Goal: Transaction & Acquisition: Purchase product/service

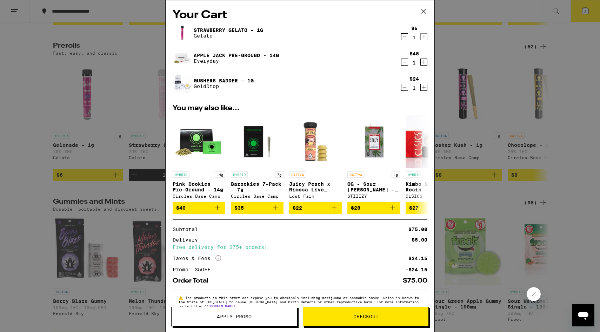
click at [404, 84] on icon "Decrement" at bounding box center [404, 87] width 6 height 8
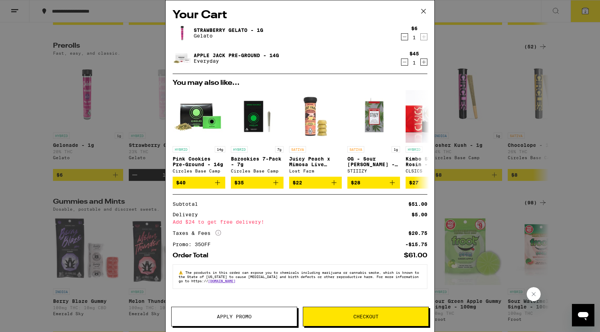
click at [552, 146] on div "Your Cart Strawberry Gelato - 1g Gelato $6 1 Apple Jack Pre-Ground - 14g Everyd…" at bounding box center [300, 166] width 600 height 332
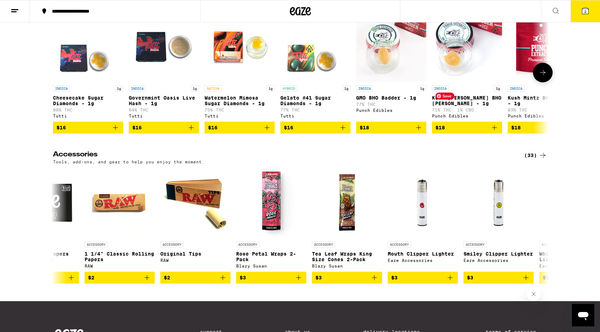
scroll to position [2727, 0]
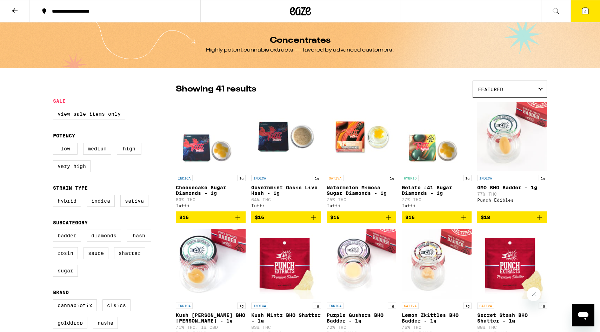
click at [529, 86] on div "Featured" at bounding box center [510, 89] width 74 height 16
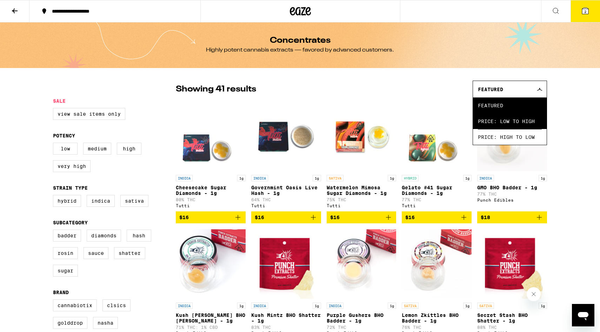
click at [509, 121] on span "Price: Low to High" at bounding box center [510, 121] width 64 height 16
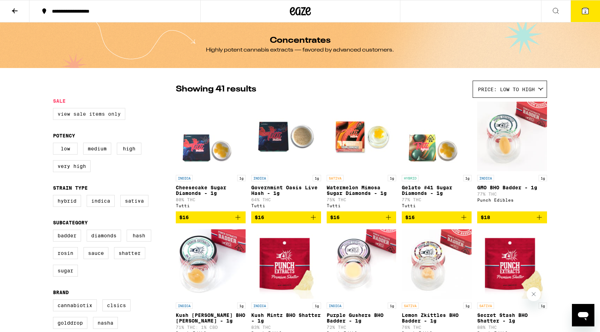
click at [101, 118] on label "View Sale Items Only" at bounding box center [89, 114] width 72 height 12
click at [55, 109] on input "View Sale Items Only" at bounding box center [54, 109] width 0 height 0
checkbox input "true"
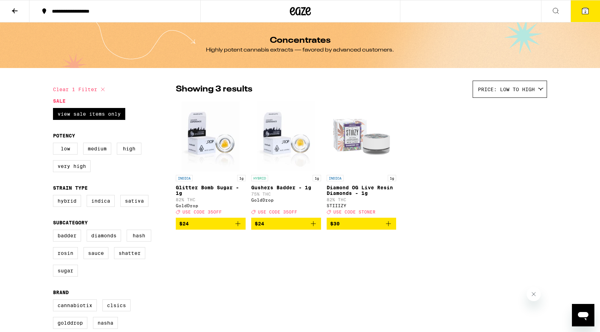
click at [390, 227] on icon "Add to bag" at bounding box center [388, 223] width 8 height 8
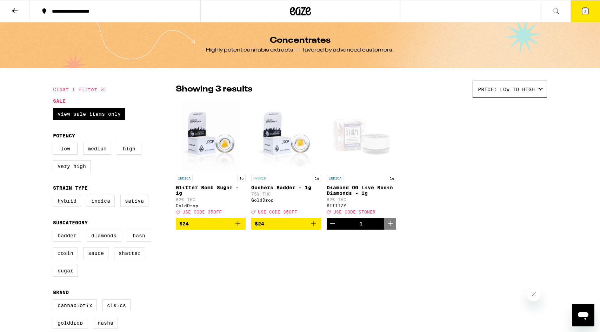
click at [307, 9] on icon at bounding box center [300, 11] width 21 height 13
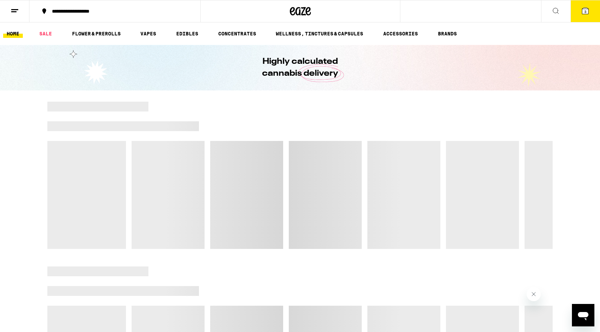
click at [589, 9] on icon at bounding box center [585, 11] width 8 height 8
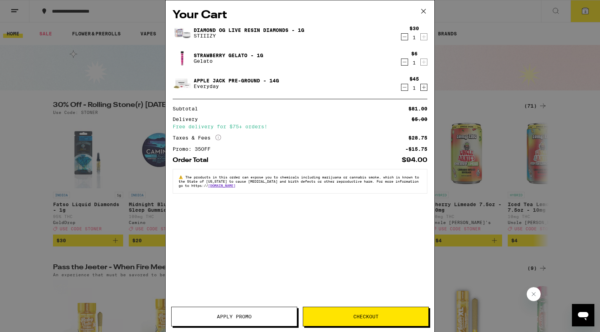
click at [401, 89] on icon "Decrement" at bounding box center [404, 87] width 6 height 8
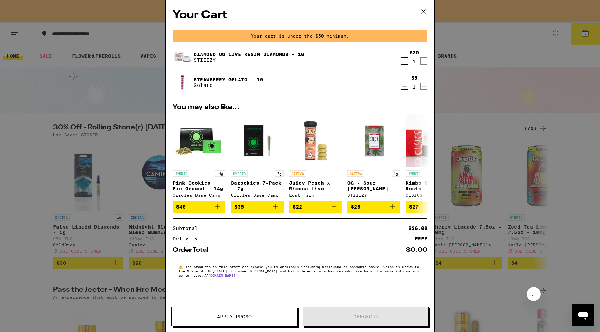
click at [408, 83] on div "$6 1" at bounding box center [414, 82] width 26 height 15
click at [404, 85] on icon "Decrement" at bounding box center [404, 86] width 6 height 8
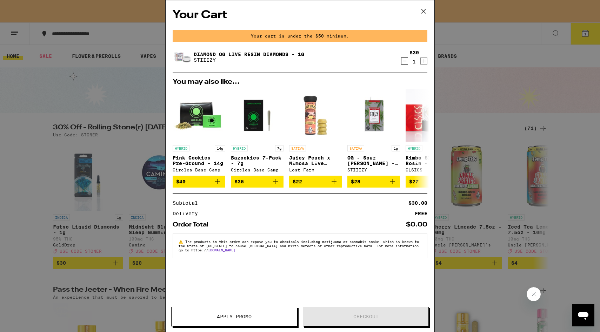
click at [508, 58] on div "Your Cart Your cart is under the $50 minimum. Diamond OG Live Resin Diamonds - …" at bounding box center [300, 166] width 600 height 332
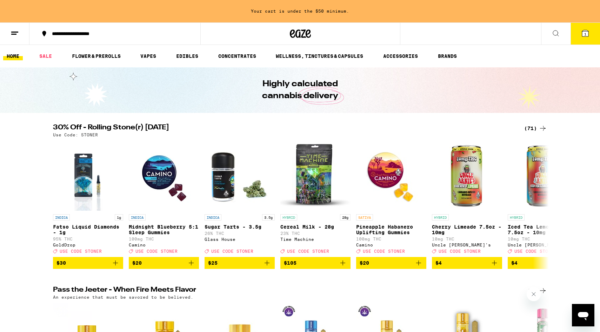
click at [535, 125] on div "(71)" at bounding box center [535, 128] width 23 height 8
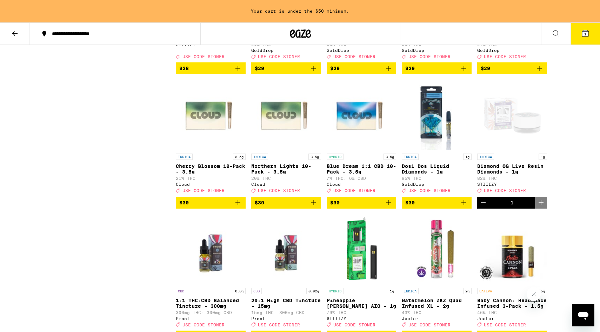
scroll to position [1255, 0]
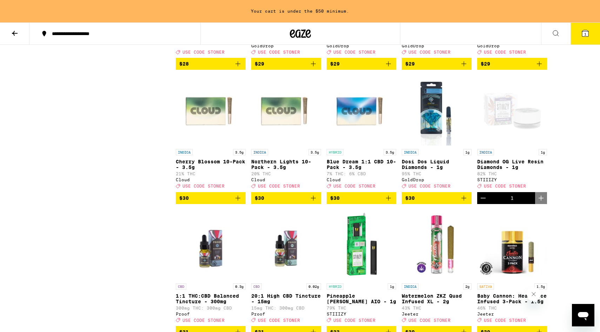
click at [311, 202] on icon "Add to bag" at bounding box center [313, 198] width 8 height 8
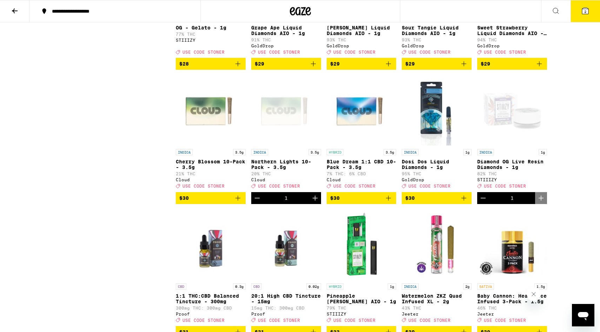
click at [482, 198] on icon "Decrement" at bounding box center [482, 198] width 5 height 0
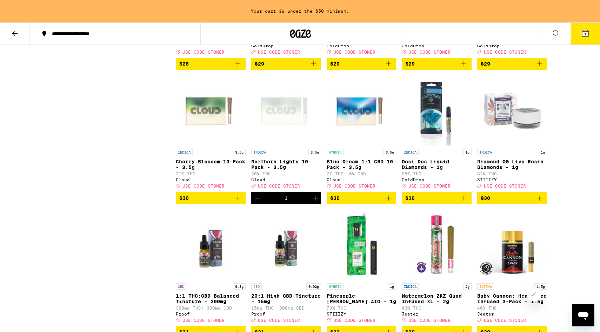
click at [237, 202] on icon "Add to bag" at bounding box center [238, 198] width 8 height 8
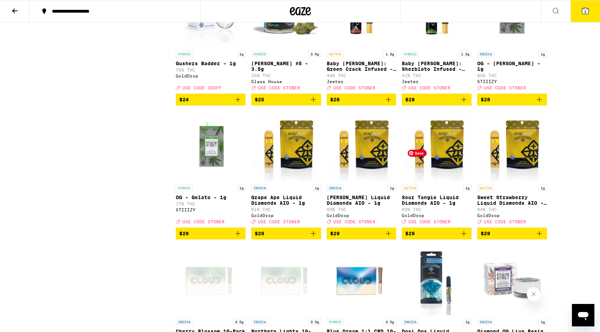
scroll to position [1066, 0]
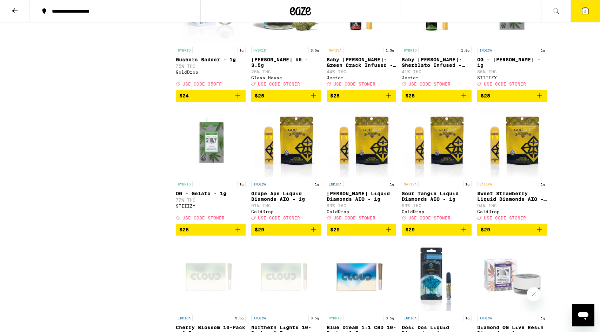
click at [582, 8] on icon at bounding box center [585, 11] width 6 height 6
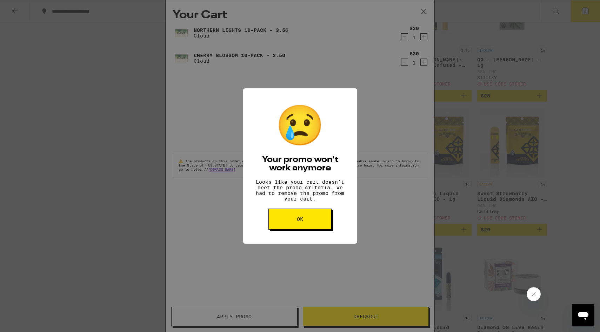
click at [284, 224] on button "OK" at bounding box center [299, 219] width 63 height 21
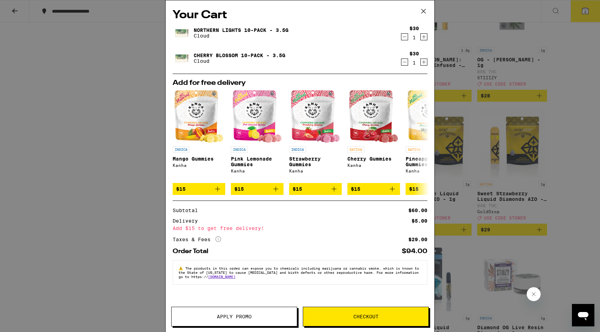
click at [239, 318] on span "Apply Promo" at bounding box center [234, 316] width 35 height 5
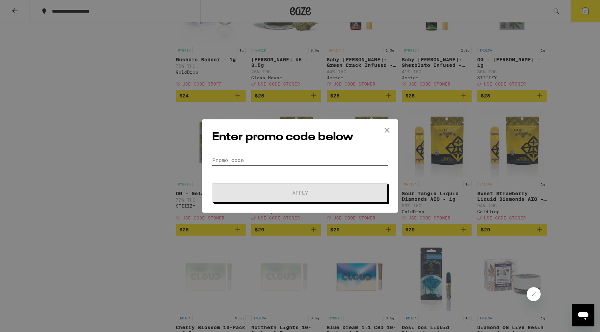
click at [265, 157] on input "Promo Code" at bounding box center [300, 160] width 176 height 11
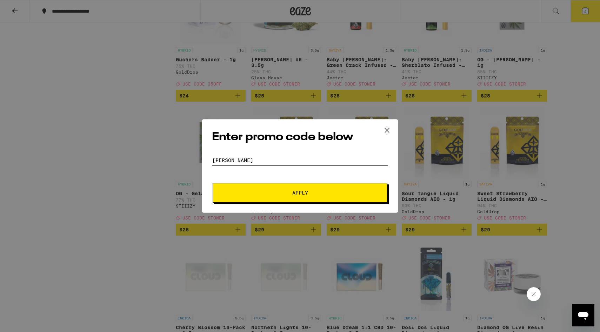
type input "[PERSON_NAME]"
click at [212, 183] on button "Apply" at bounding box center [299, 193] width 175 height 20
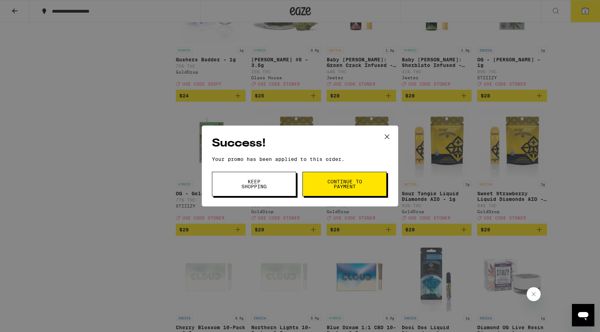
click at [234, 187] on button "Keep Shopping" at bounding box center [254, 184] width 84 height 25
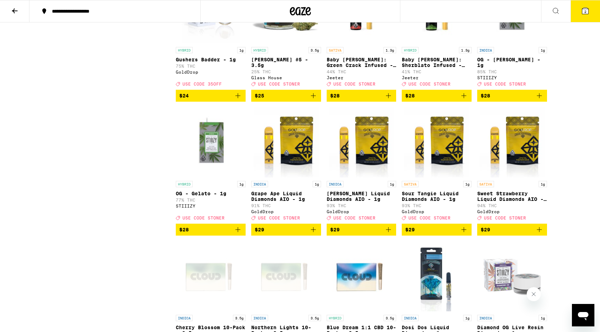
click at [587, 16] on button "2" at bounding box center [584, 11] width 29 height 22
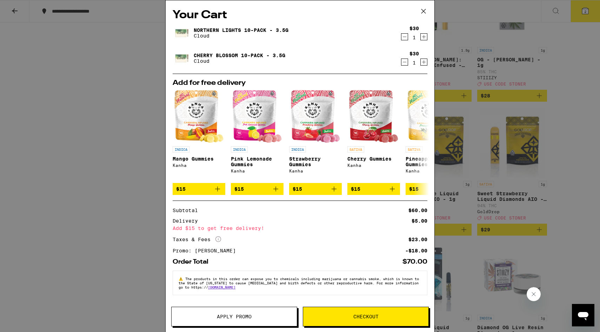
click at [564, 140] on div "Your Cart Northern Lights 10-Pack - 3.5g Cloud $30 1 Cherry Blossom 10-Pack - 3…" at bounding box center [300, 166] width 600 height 332
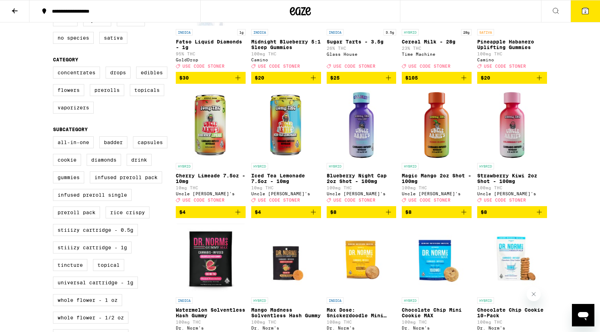
scroll to position [147, 0]
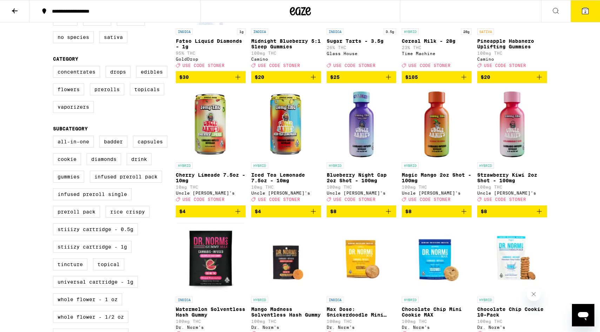
click at [464, 216] on icon "Add to bag" at bounding box center [463, 211] width 8 height 8
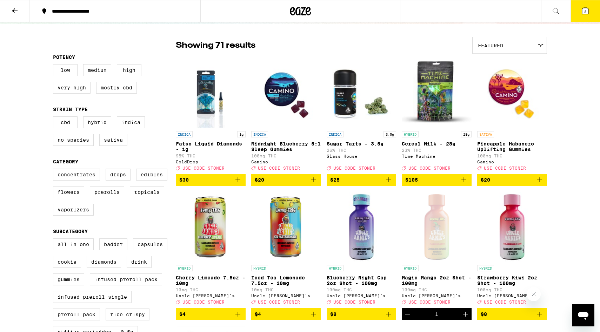
scroll to position [35, 0]
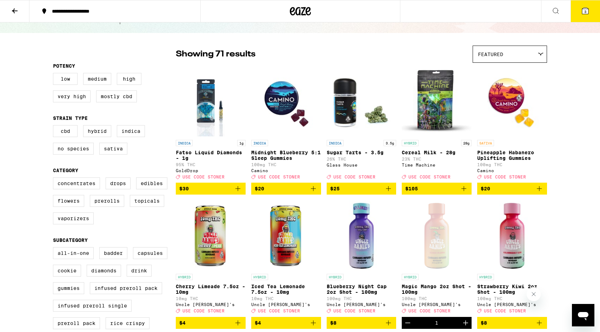
click at [587, 12] on icon at bounding box center [585, 11] width 6 height 6
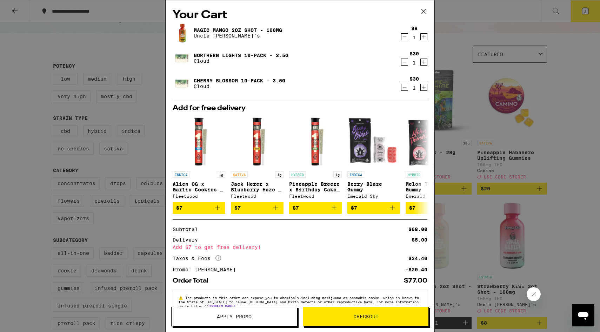
click at [555, 160] on div "Your Cart Magic Mango 2oz Shot - 100mg Uncle [PERSON_NAME]'s $8 1 Northern Ligh…" at bounding box center [300, 166] width 600 height 332
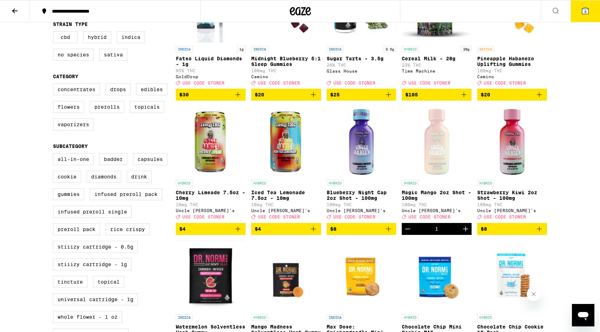
scroll to position [134, 0]
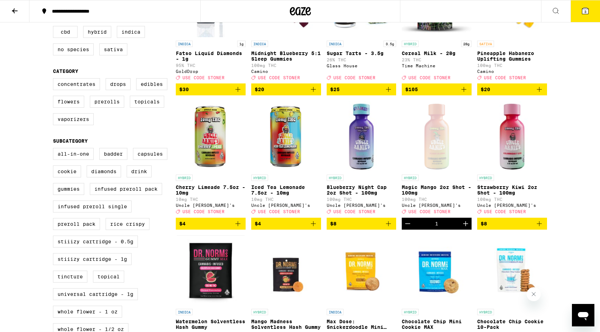
click at [541, 228] on icon "Add to bag" at bounding box center [539, 223] width 8 height 8
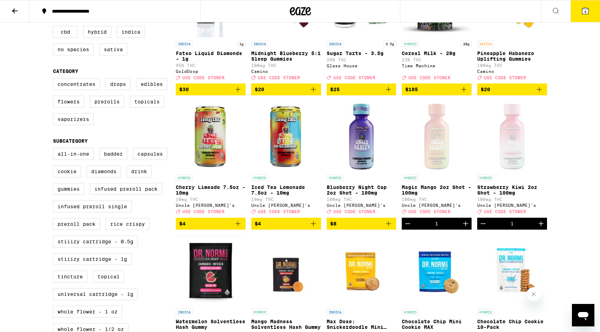
click at [581, 8] on icon at bounding box center [585, 11] width 8 height 8
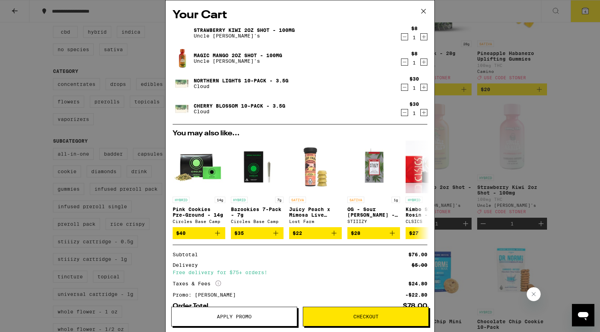
click at [404, 60] on icon "Decrement" at bounding box center [404, 62] width 6 height 8
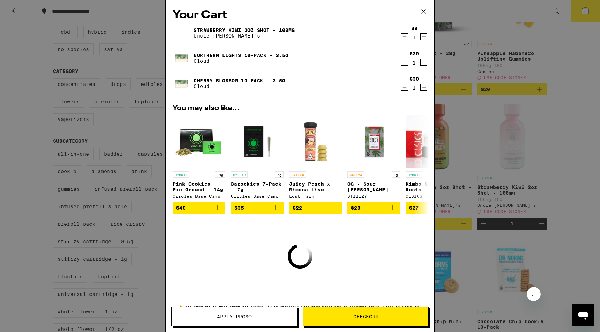
click at [406, 38] on icon "Decrement" at bounding box center [404, 37] width 6 height 8
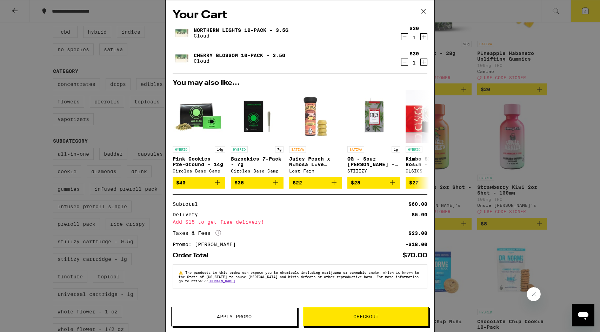
click at [573, 129] on div "Your Cart Northern Lights 10-Pack - 3.5g Cloud $30 1 Cherry Blossom 10-Pack - 3…" at bounding box center [300, 166] width 600 height 332
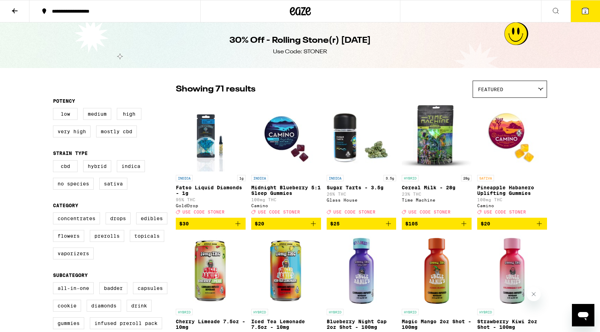
click at [303, 12] on icon at bounding box center [300, 11] width 21 height 13
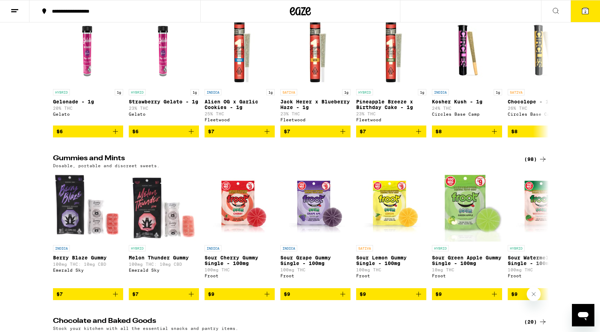
scroll to position [1763, 0]
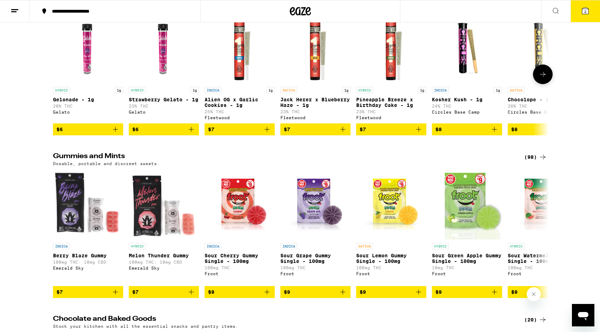
click at [116, 134] on icon "Add to bag" at bounding box center [115, 129] width 8 height 8
click at [192, 134] on icon "Add to bag" at bounding box center [191, 129] width 8 height 8
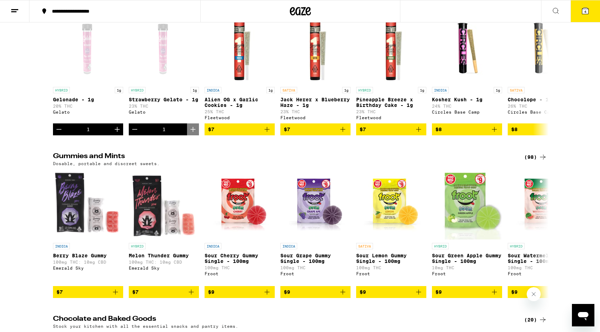
click at [586, 13] on icon at bounding box center [585, 11] width 6 height 6
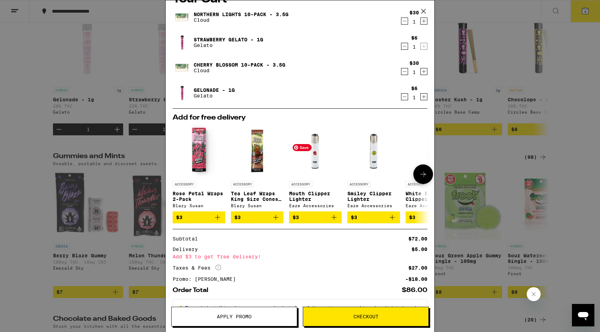
scroll to position [15, 0]
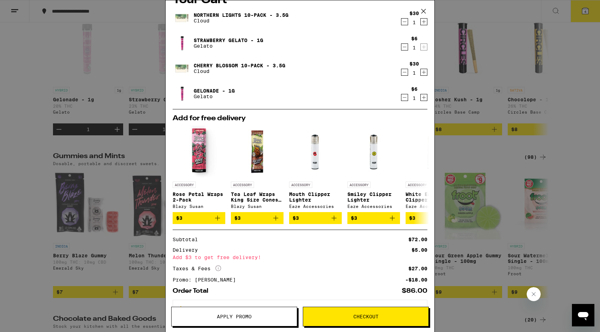
click at [403, 47] on icon "Decrement" at bounding box center [405, 47] width 4 height 0
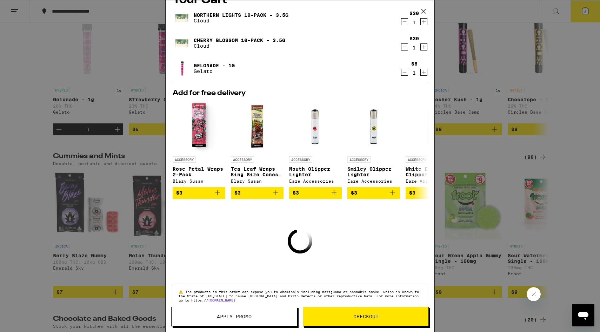
click at [405, 75] on icon "Decrement" at bounding box center [404, 72] width 6 height 8
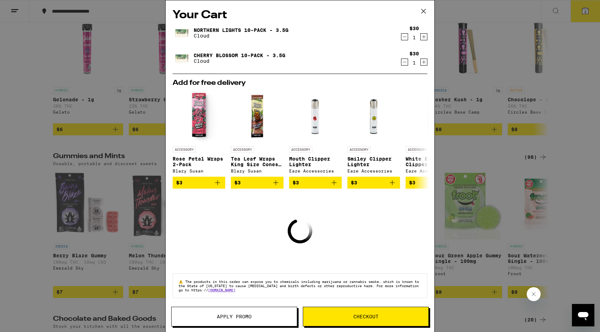
scroll to position [4, 0]
click at [575, 99] on div "Your Cart Northern Lights 10-Pack - 3.5g Cloud $30 1 Cherry Blossom 10-Pack - 3…" at bounding box center [300, 166] width 600 height 332
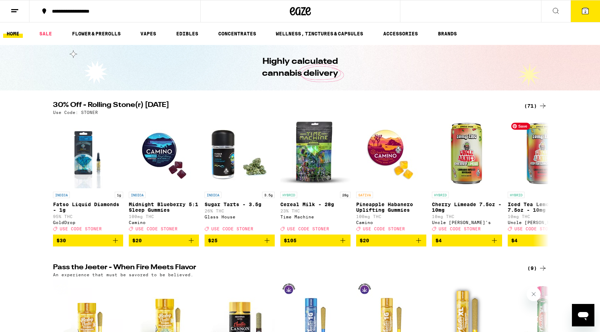
click at [533, 103] on div "(71)" at bounding box center [535, 106] width 23 height 8
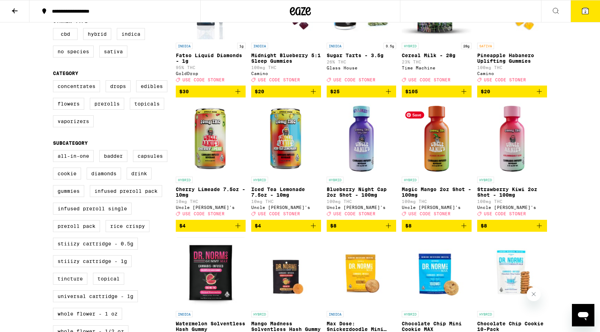
scroll to position [133, 0]
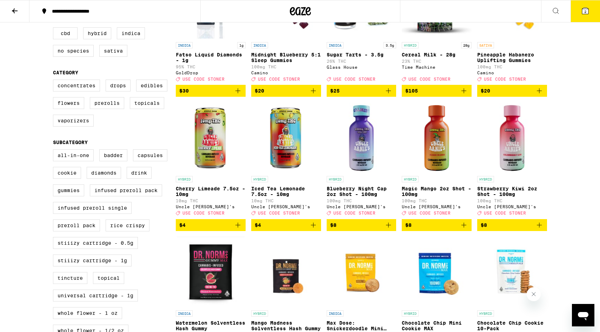
click at [467, 229] on icon "Add to bag" at bounding box center [463, 225] width 8 height 8
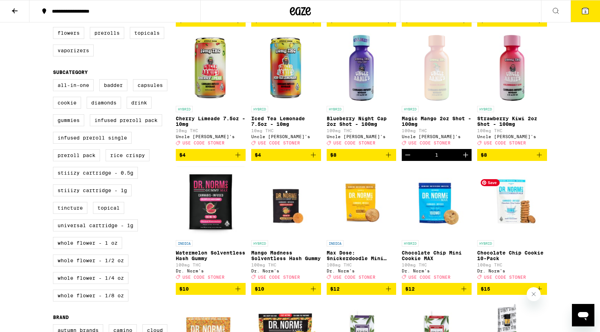
scroll to position [206, 0]
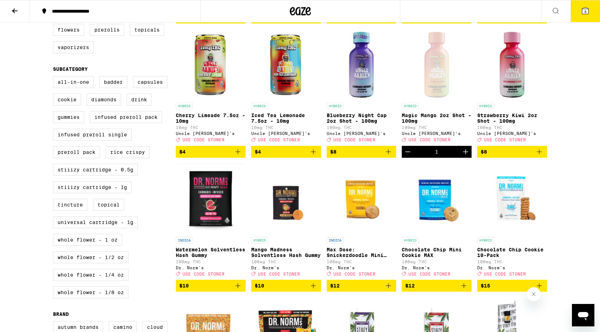
click at [410, 152] on icon "Decrement" at bounding box center [407, 152] width 5 height 0
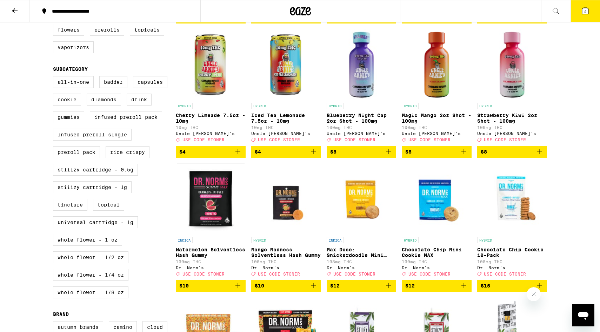
click at [242, 290] on icon "Add to bag" at bounding box center [238, 286] width 8 height 8
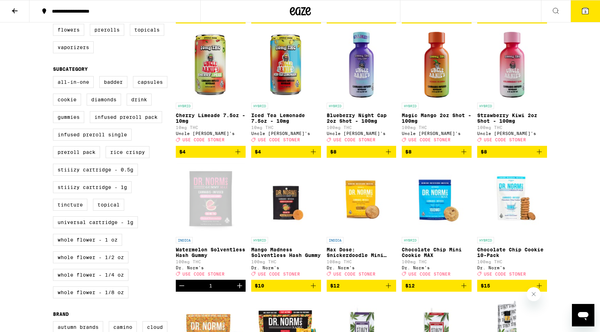
click at [586, 9] on icon at bounding box center [585, 11] width 6 height 6
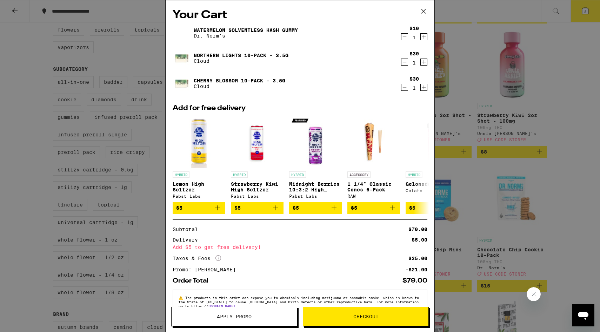
click at [552, 91] on div "Your Cart Watermelon Solventless Hash Gummy Dr. Norm's $10 1 Northern Lights 10…" at bounding box center [300, 166] width 600 height 332
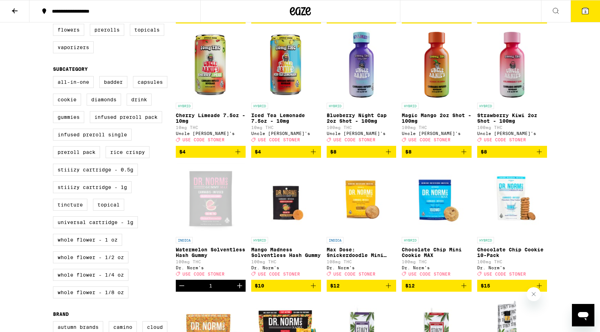
click at [471, 158] on button "$8" at bounding box center [436, 152] width 70 height 12
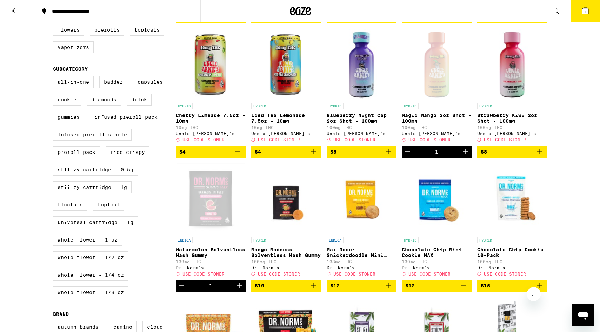
click at [597, 15] on button "4" at bounding box center [584, 11] width 29 height 22
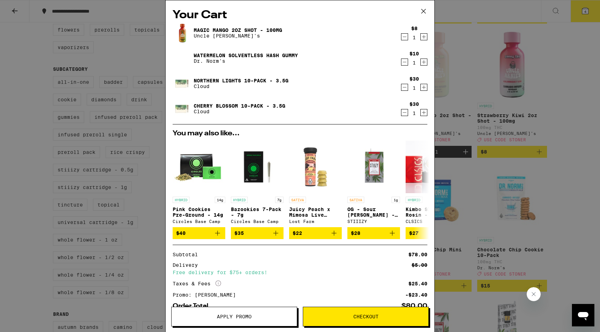
click at [404, 36] on icon "Decrement" at bounding box center [404, 37] width 6 height 8
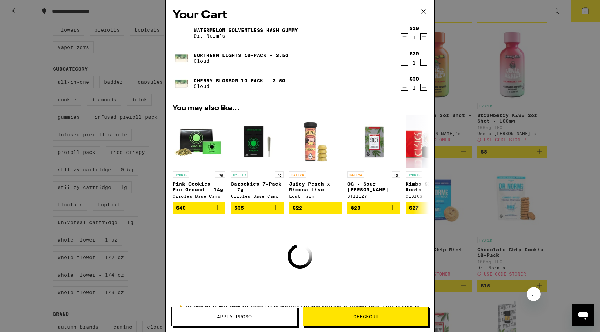
click at [404, 36] on icon "Decrement" at bounding box center [404, 37] width 6 height 8
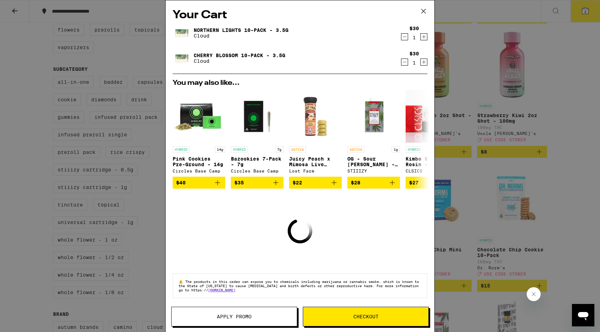
click at [420, 8] on icon at bounding box center [423, 11] width 11 height 11
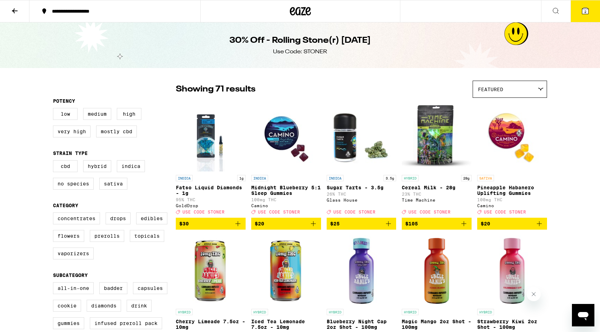
click at [596, 4] on button "2" at bounding box center [584, 11] width 29 height 22
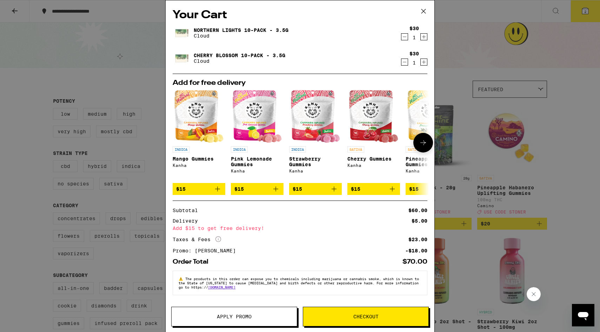
click at [277, 192] on icon "Add to bag" at bounding box center [275, 189] width 8 height 8
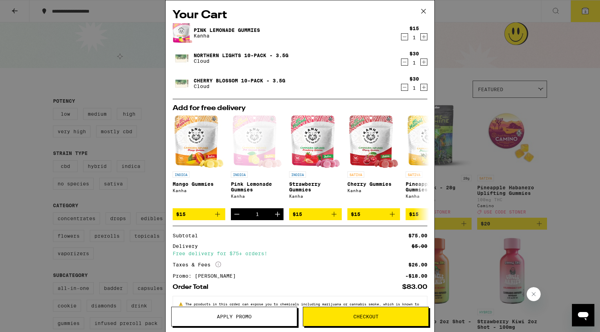
click at [403, 38] on icon "Decrement" at bounding box center [404, 37] width 6 height 8
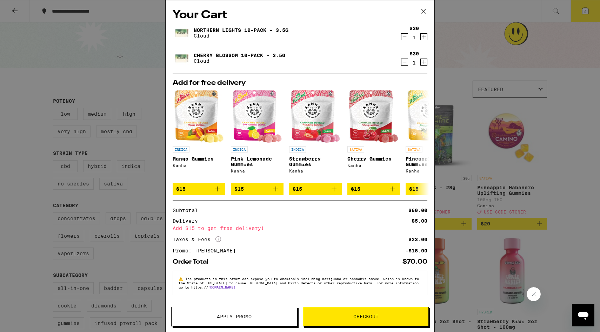
scroll to position [2, 0]
click at [356, 316] on span "Checkout" at bounding box center [365, 316] width 25 height 5
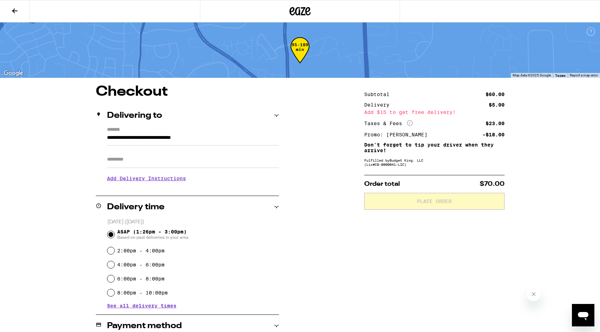
click at [231, 163] on input "Apt/Suite" at bounding box center [193, 159] width 172 height 17
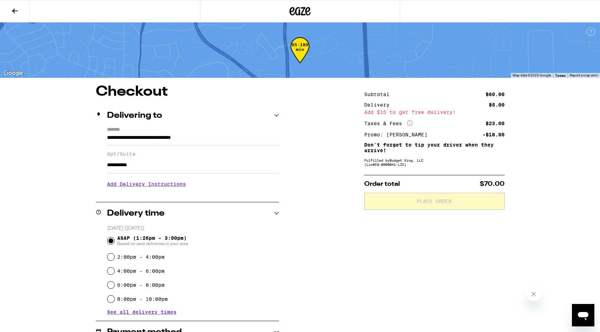
type input "**********"
click at [174, 187] on h3 "Add Delivery Instructions" at bounding box center [193, 184] width 172 height 16
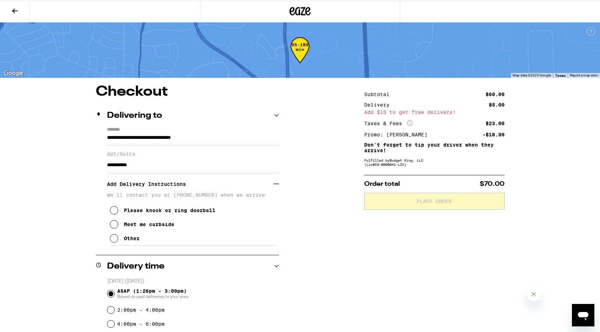
click at [144, 239] on div "Please knock or ring doorbell Meet me curbside Other" at bounding box center [193, 222] width 172 height 48
click at [131, 245] on button "Other" at bounding box center [125, 238] width 30 height 14
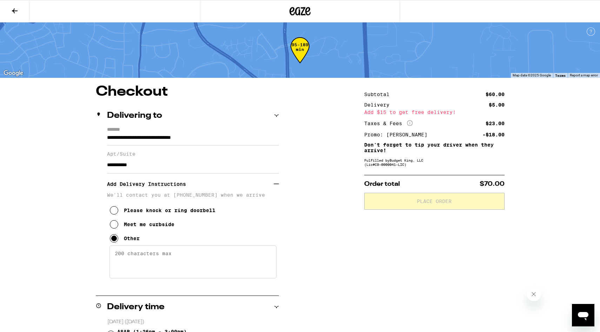
click at [134, 259] on textarea "Enter any other delivery instructions you want driver to know" at bounding box center [192, 261] width 167 height 33
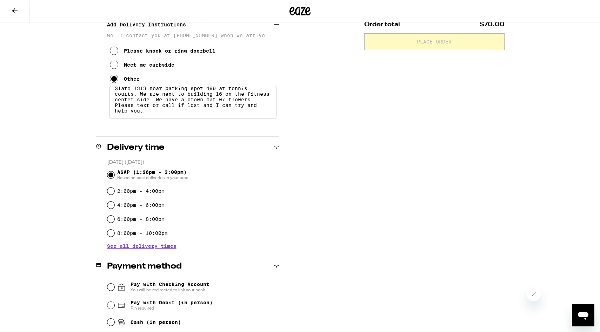
scroll to position [161, 0]
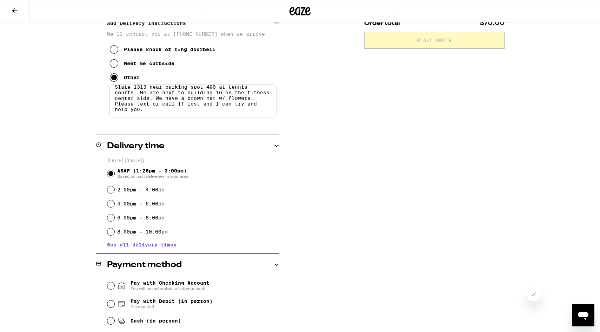
type textarea "Slate 1313 near parking spot 490 at tennis courts. We are next to building 16 o…"
click at [110, 218] on input "6:00pm - 8:00pm" at bounding box center [110, 217] width 7 height 7
radio input "true"
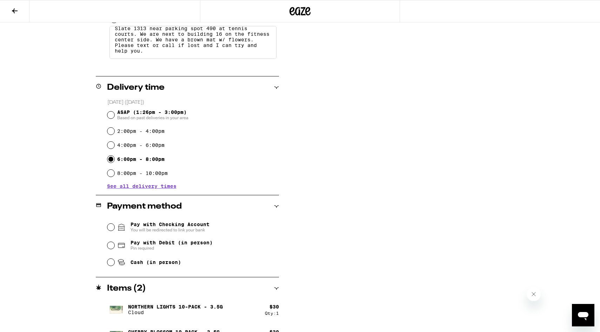
scroll to position [238, 0]
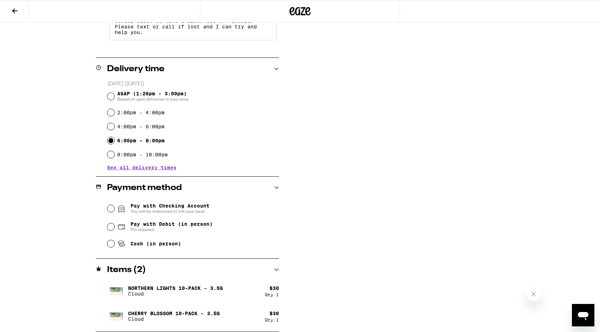
click at [184, 221] on div "Pay with Debit (in person) Pin required" at bounding box center [192, 227] width 171 height 18
click at [183, 227] on span "Pay with Debit (in person)" at bounding box center [171, 224] width 82 height 6
click at [114, 227] on input "Pay with Debit (in person) Pin required" at bounding box center [110, 226] width 7 height 7
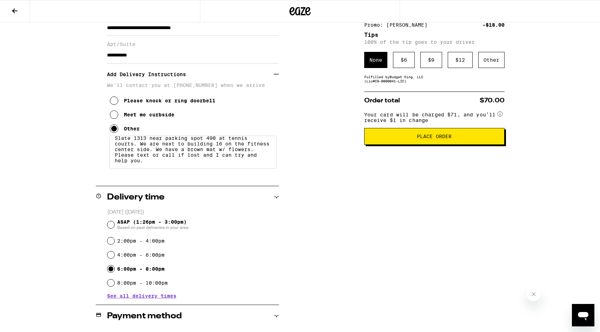
scroll to position [142, 0]
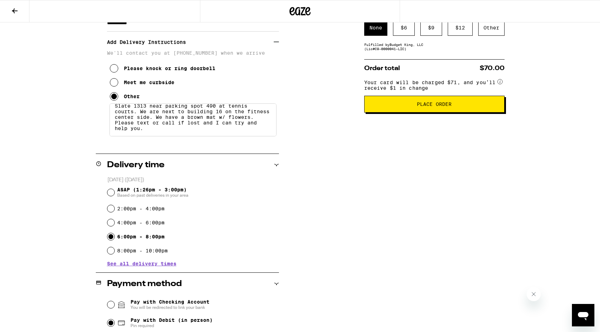
click at [153, 262] on span "See all delivery times" at bounding box center [141, 263] width 69 height 5
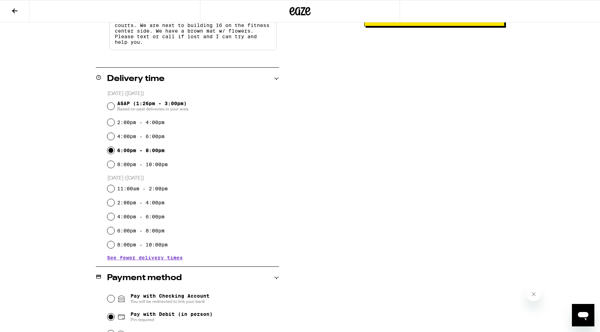
scroll to position [318, 0]
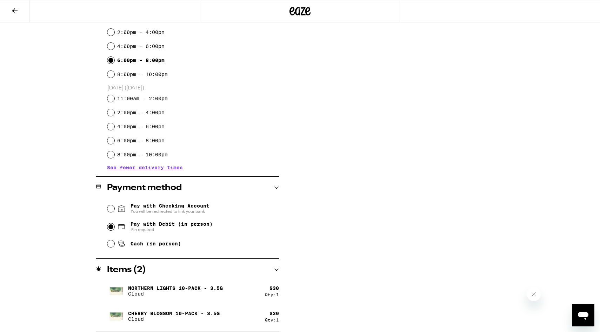
click at [173, 208] on span "Pay with Checking Account You will be redirected to link your bank" at bounding box center [169, 208] width 79 height 11
click at [114, 208] on input "Pay with Checking Account You will be redirected to link your bank" at bounding box center [110, 208] width 7 height 7
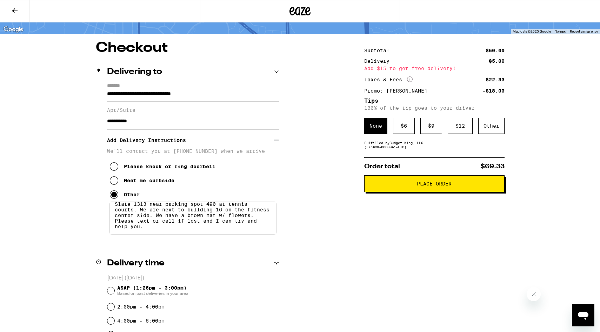
scroll to position [45, 0]
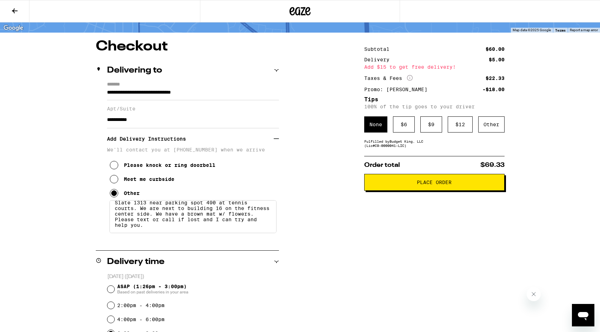
click at [279, 70] on div "**********" at bounding box center [299, 334] width 505 height 588
click at [276, 141] on icon at bounding box center [275, 138] width 5 height 5
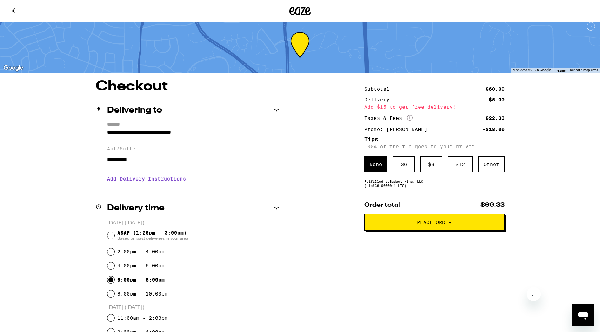
scroll to position [0, 0]
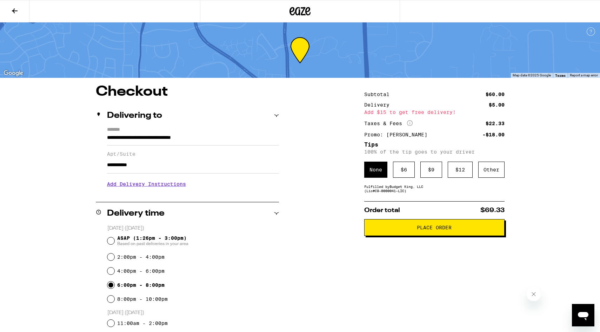
click at [461, 230] on span "Place Order" at bounding box center [434, 227] width 128 height 5
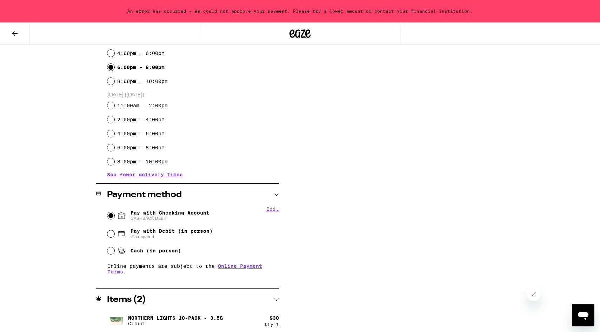
scroll to position [241, 0]
click at [139, 230] on span "Pay with Debit (in person)" at bounding box center [171, 231] width 82 height 6
click at [114, 230] on input "Pay with Debit (in person) Pin required" at bounding box center [110, 233] width 7 height 7
radio input "true"
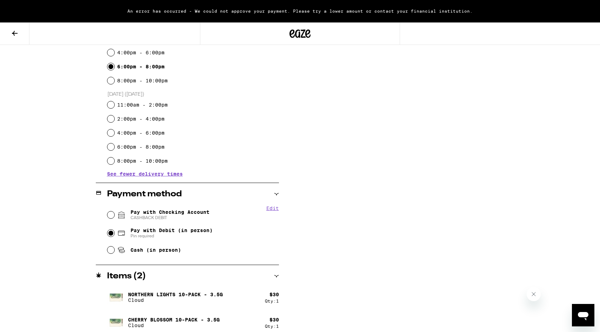
scroll to position [0, 0]
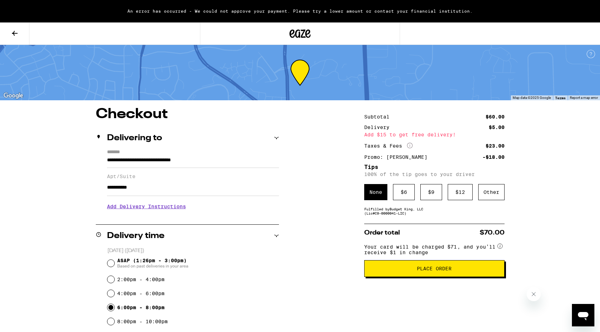
click at [399, 276] on button "Place Order" at bounding box center [434, 268] width 140 height 17
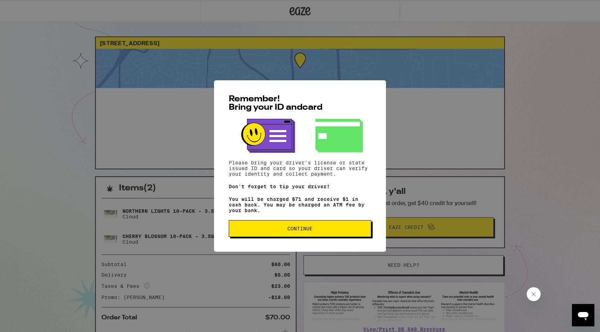
click at [349, 230] on span "Continue" at bounding box center [300, 228] width 130 height 5
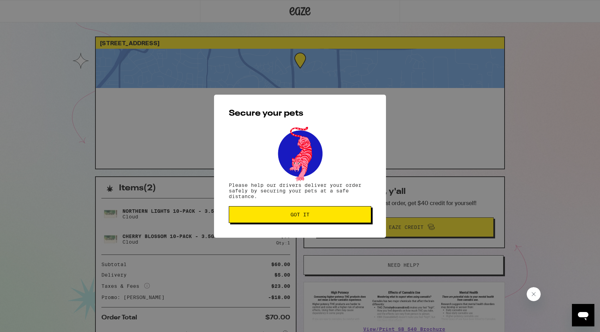
click at [350, 221] on button "Got it" at bounding box center [300, 214] width 142 height 17
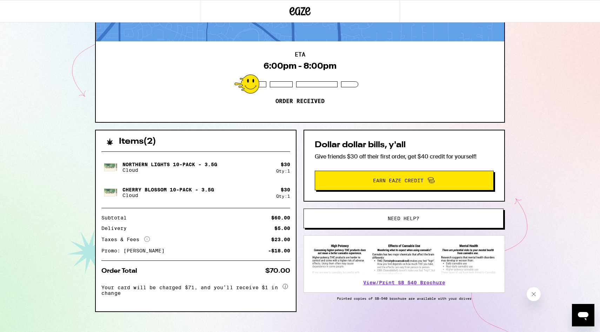
scroll to position [56, 0]
